Goal: Task Accomplishment & Management: Manage account settings

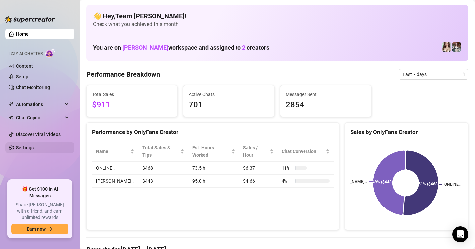
click at [28, 146] on link "Settings" at bounding box center [25, 147] width 18 height 5
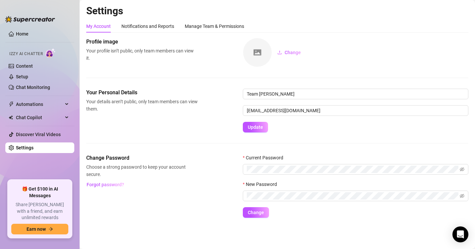
drag, startPoint x: 290, startPoint y: 16, endPoint x: 295, endPoint y: 42, distance: 26.0
click at [290, 16] on h2 "Settings" at bounding box center [277, 11] width 382 height 13
click at [464, 169] on span at bounding box center [355, 169] width 225 height 11
click at [463, 169] on icon "eye-invisible" at bounding box center [461, 169] width 5 height 5
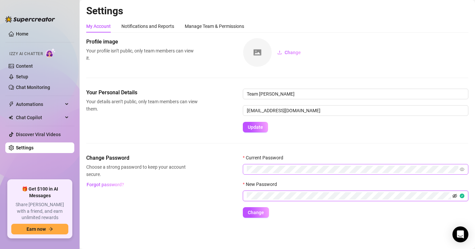
click at [456, 194] on icon "eye-invisible" at bounding box center [454, 195] width 5 height 5
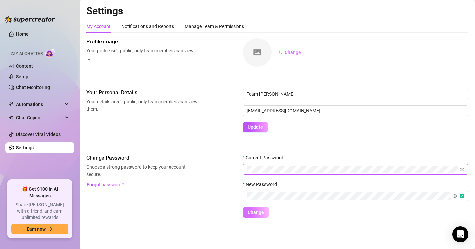
click at [261, 213] on span "Change" at bounding box center [256, 211] width 16 height 5
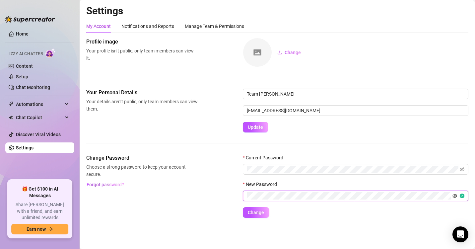
click at [455, 195] on icon "eye-invisible" at bounding box center [454, 195] width 1 height 1
click at [460, 167] on icon "eye-invisible" at bounding box center [461, 169] width 5 height 5
click at [259, 211] on span "Change" at bounding box center [256, 211] width 16 height 5
click at [260, 211] on span "Change" at bounding box center [256, 211] width 16 height 5
click at [247, 212] on button "Change" at bounding box center [256, 212] width 26 height 11
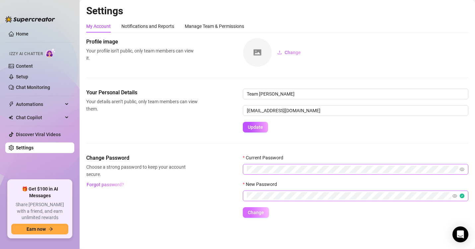
click at [247, 211] on button "Change" at bounding box center [256, 212] width 26 height 11
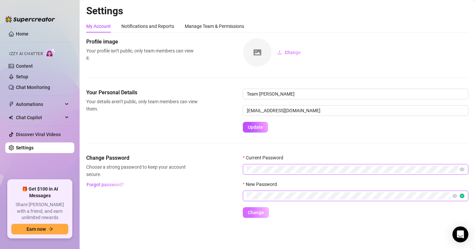
click at [247, 211] on button "Change" at bounding box center [256, 212] width 26 height 11
click at [262, 211] on span "Change" at bounding box center [256, 211] width 16 height 5
